Goal: Information Seeking & Learning: Learn about a topic

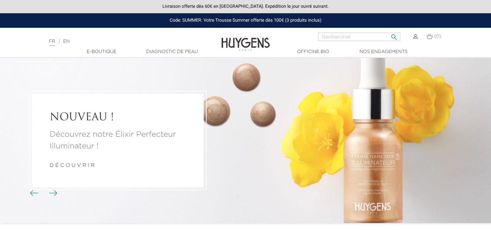
click at [344, 37] on input "Rechercher" at bounding box center [359, 37] width 82 height 8
type input "yeux"
click at [388, 31] on button " Rechercher" at bounding box center [394, 35] width 12 height 9
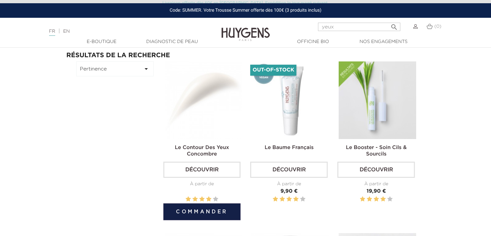
scroll to position [32, 0]
click at [204, 116] on img at bounding box center [203, 99] width 77 height 77
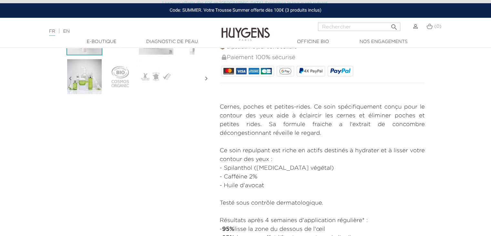
scroll to position [226, 0]
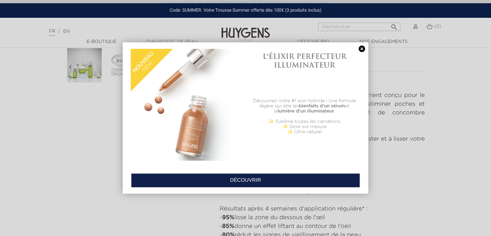
click at [361, 47] on link at bounding box center [361, 48] width 9 height 7
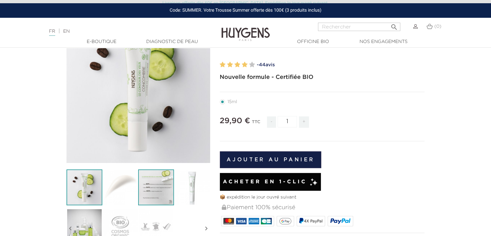
scroll to position [32, 0]
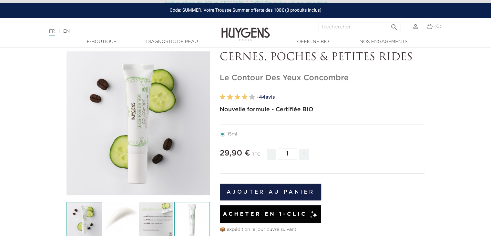
click at [189, 213] on img at bounding box center [192, 219] width 36 height 36
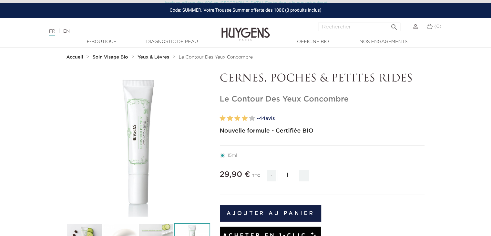
scroll to position [0, 0]
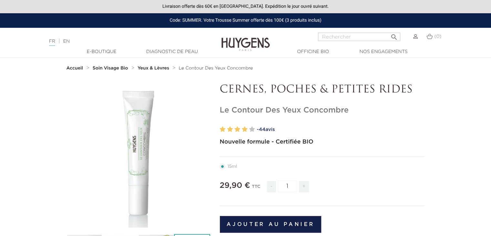
click at [289, 89] on p "CERNES, POCHES & PETITES RIDES" at bounding box center [322, 90] width 205 height 12
click at [290, 89] on p "CERNES, POCHES & PETITES RIDES" at bounding box center [322, 90] width 205 height 12
click at [287, 111] on h1 "Le Contour Des Yeux Concombre" at bounding box center [322, 110] width 205 height 9
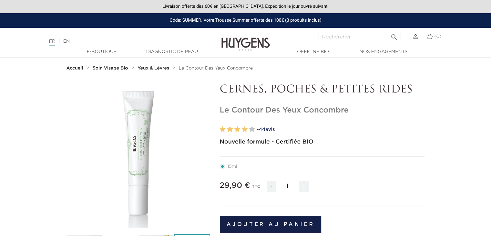
click at [287, 111] on h1 "Le Contour Des Yeux Concombre" at bounding box center [322, 110] width 205 height 9
copy div "Le Contour Des Yeux Concombre"
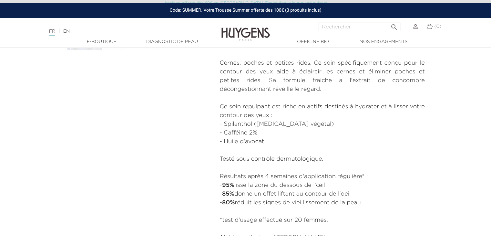
scroll to position [226, 0]
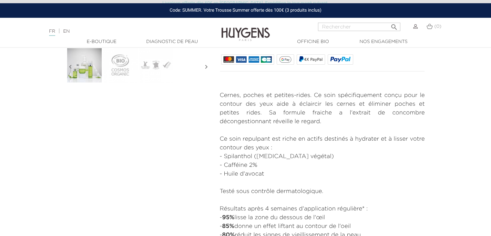
click at [221, 95] on p "Cernes, poches et petites-rides. Ce soin spécifiquement conçu pour le contour d…" at bounding box center [322, 108] width 205 height 35
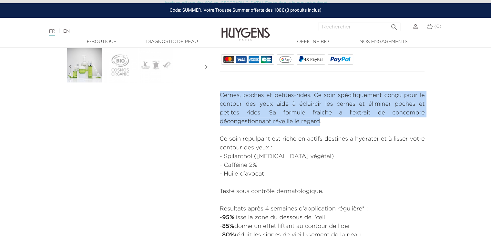
drag, startPoint x: 221, startPoint y: 95, endPoint x: 314, endPoint y: 120, distance: 97.1
click at [314, 120] on p "Cernes, poches et petites-rides. Ce soin spécifiquement conçu pour le contour d…" at bounding box center [322, 108] width 205 height 35
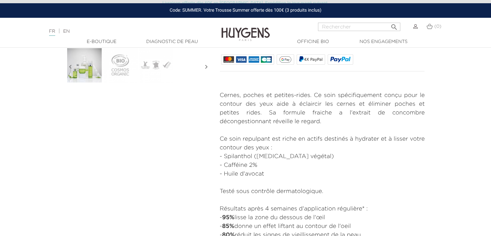
click at [292, 112] on p "Cernes, poches et petites-rides. Ce soin spécifiquement conçu pour le contour d…" at bounding box center [322, 108] width 205 height 35
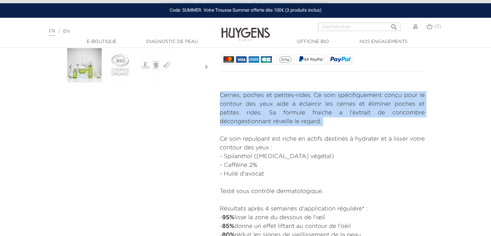
click at [292, 112] on p "Cernes, poches et petites-rides. Ce soin spécifiquement conçu pour le contour d…" at bounding box center [322, 108] width 205 height 35
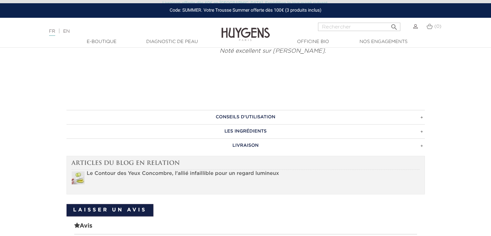
scroll to position [484, 0]
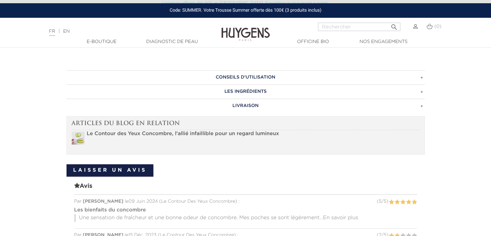
click at [260, 95] on h3 "LES INGRÉDIENTS" at bounding box center [245, 91] width 358 height 14
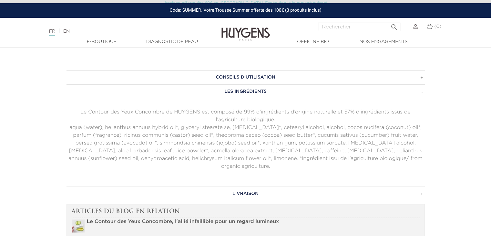
click at [239, 140] on p "aqua (water), helianthus annuus hybrid oil*, glyceryl stearate se, glycerin*, c…" at bounding box center [245, 147] width 358 height 46
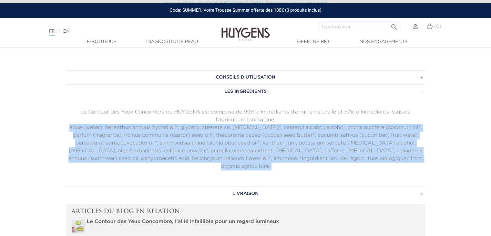
click at [239, 140] on p "aqua (water), helianthus annuus hybrid oil*, glyceryl stearate se, glycerin*, c…" at bounding box center [245, 147] width 358 height 46
copy div "aqua (water), helianthus annuus hybrid oil*, glyceryl stearate se, glycerin*, c…"
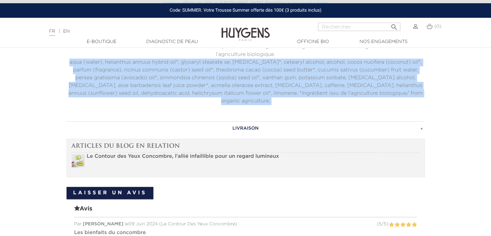
scroll to position [452, 0]
